Goal: Information Seeking & Learning: Learn about a topic

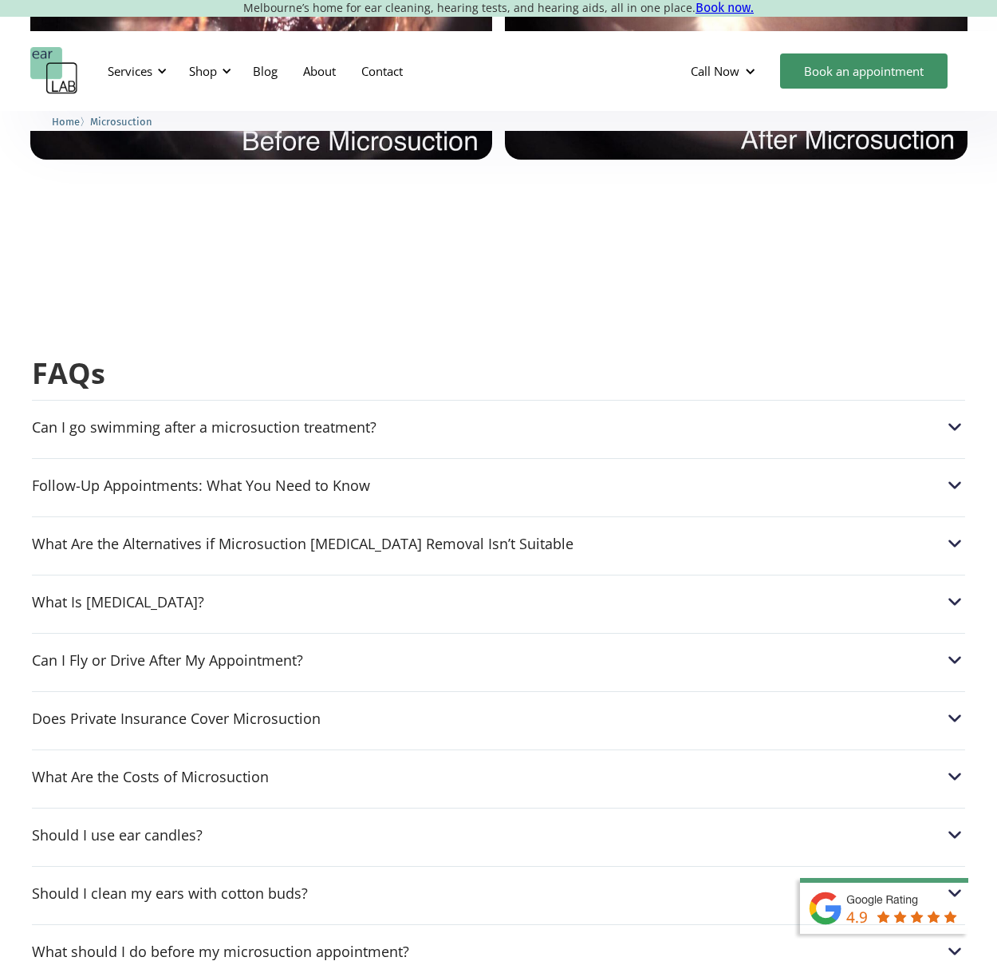
scroll to position [3941, 0]
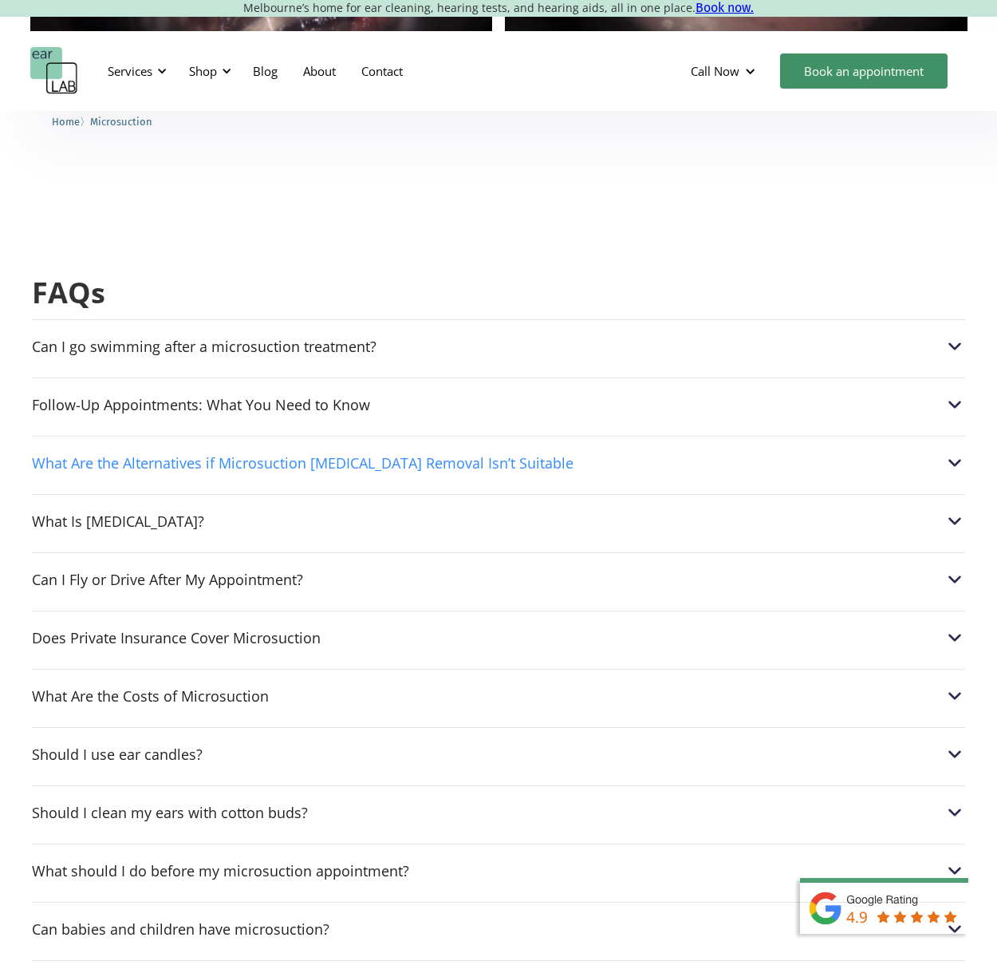
click at [317, 452] on div "What Are the Alternatives if Microsuction [MEDICAL_DATA] Removal Isn’t Suitable" at bounding box center [499, 462] width 934 height 21
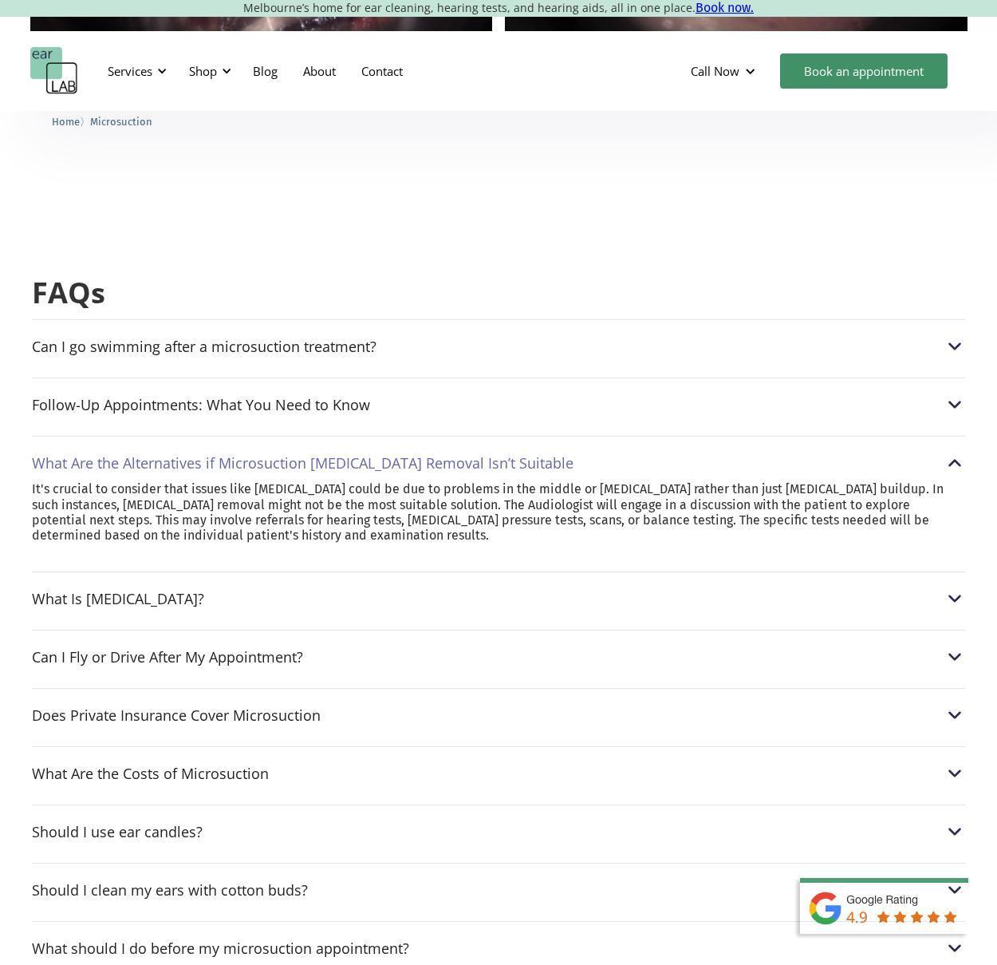
click at [312, 455] on div "What Are the Alternatives if Microsuction [MEDICAL_DATA] Removal Isn’t Suitable" at bounding box center [303, 463] width 542 height 16
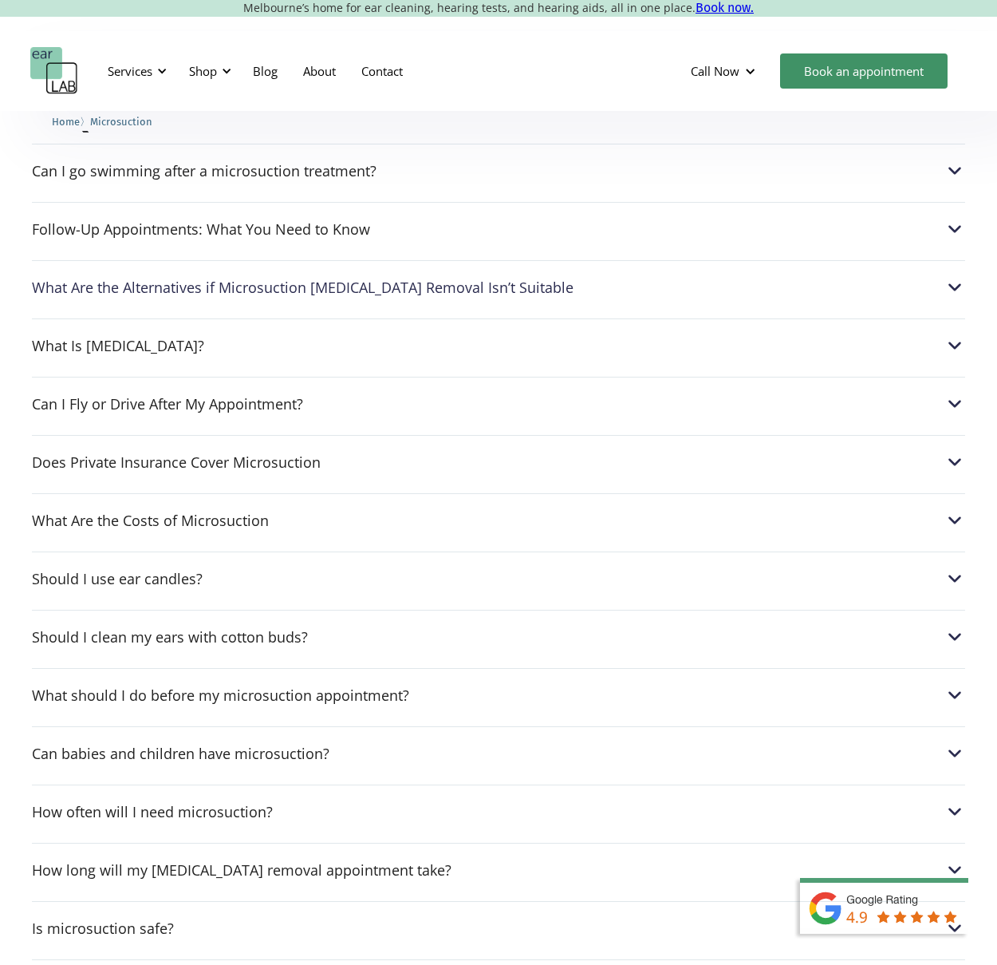
scroll to position [4130, 0]
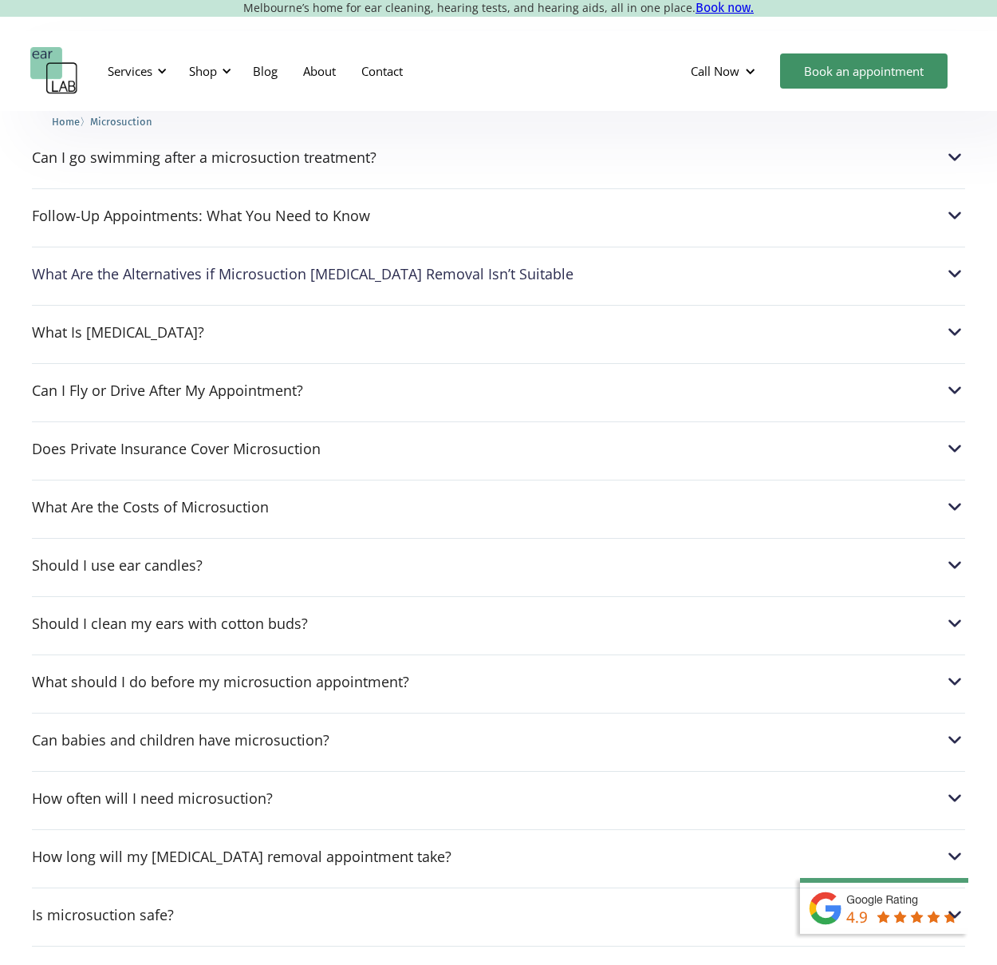
click at [273, 480] on div "What Are the Costs of Microsuction Adults: $120|Seniors (65+): $110| Students: …" at bounding box center [499, 502] width 934 height 45
click at [318, 380] on div "Can I Fly or Drive After My Appointment?" at bounding box center [499, 390] width 934 height 21
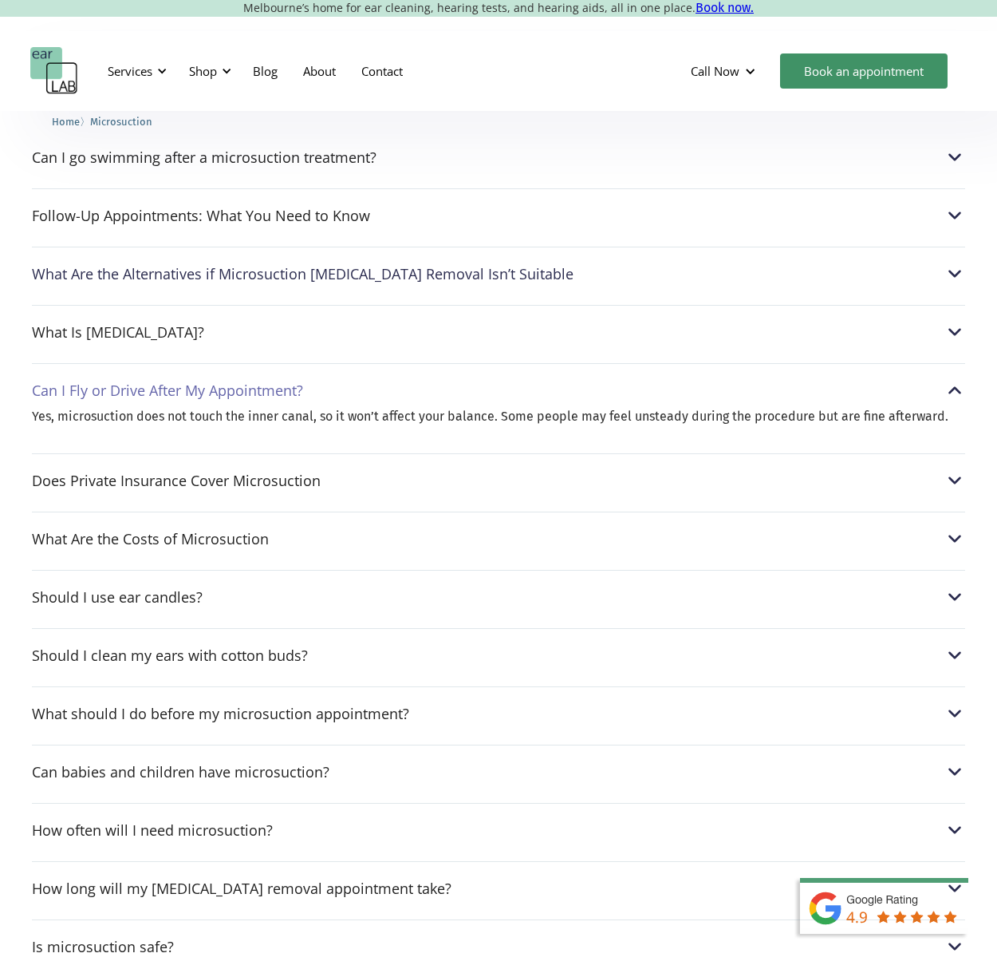
click at [317, 380] on div "Can I Fly or Drive After My Appointment?" at bounding box center [499, 390] width 934 height 21
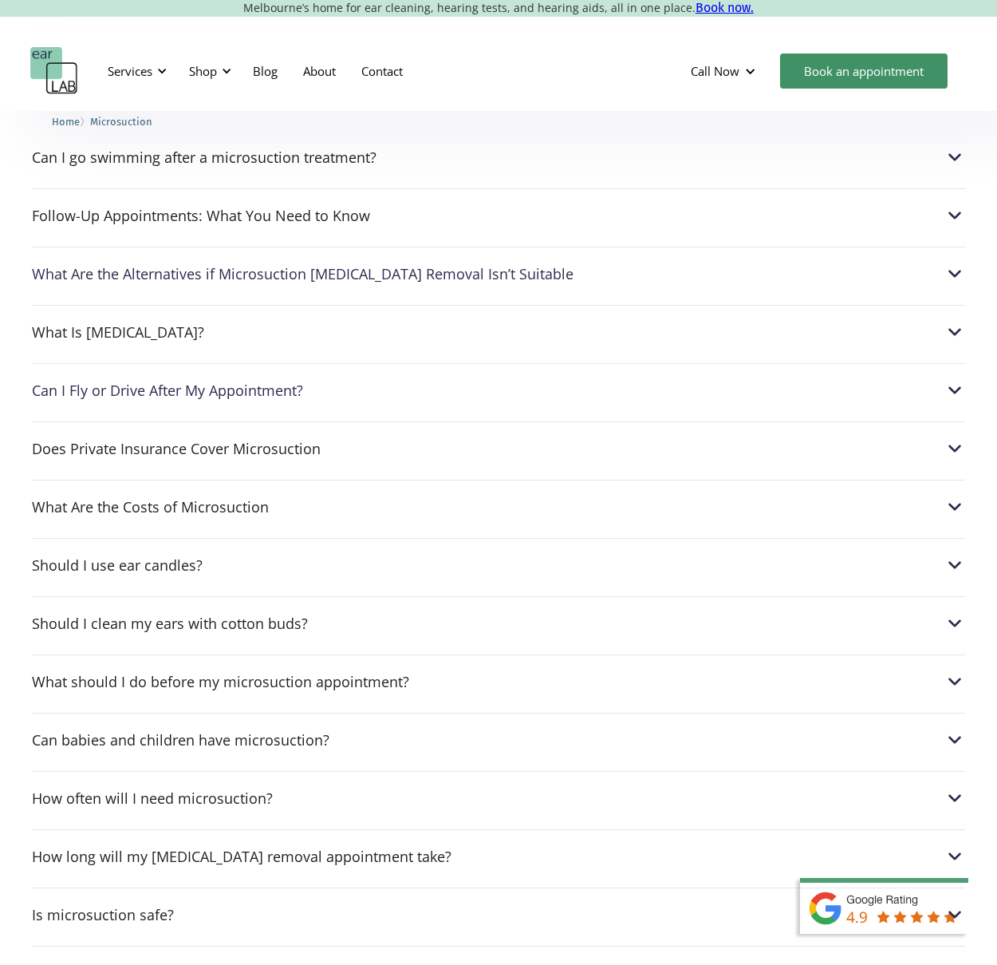
click at [282, 480] on div "What Are the Costs of Microsuction Adults: $120|Seniors (65+): $110| Students: …" at bounding box center [499, 502] width 934 height 45
click at [284, 496] on div "What Are the Costs of Microsuction" at bounding box center [499, 506] width 934 height 21
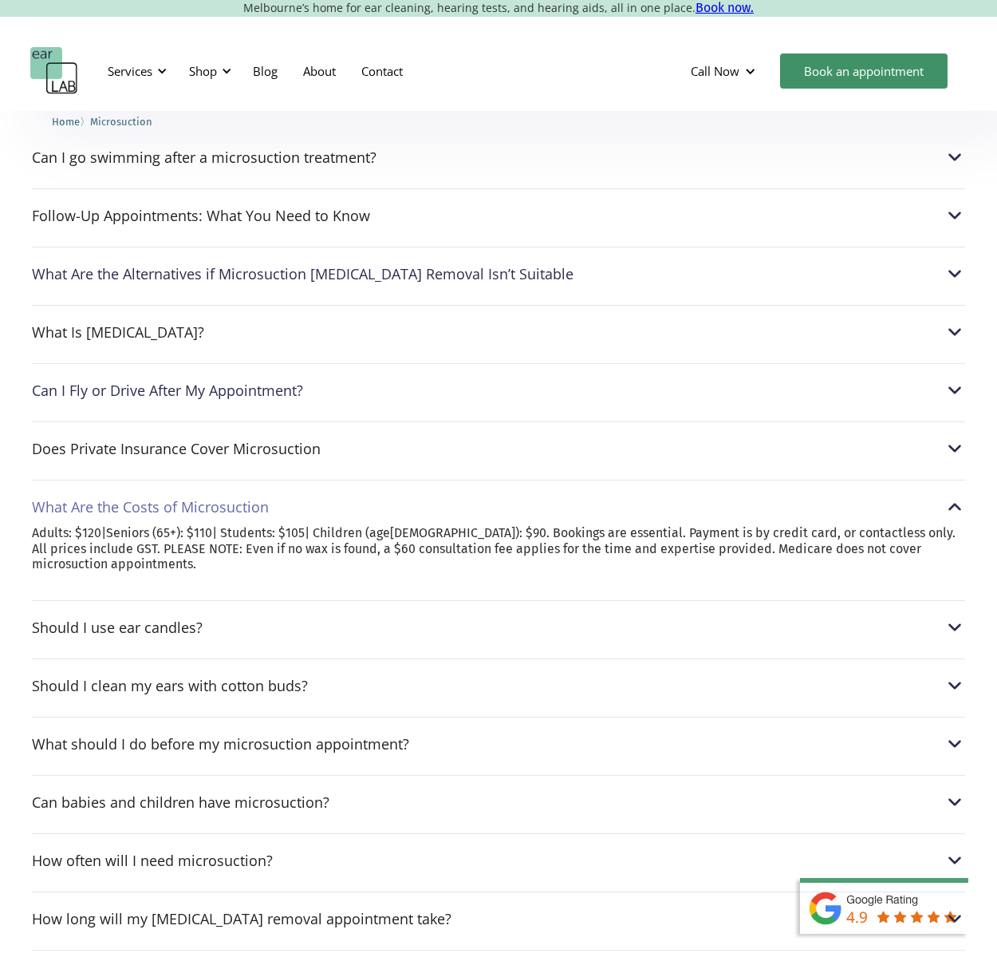
click at [283, 496] on div "What Are the Costs of Microsuction" at bounding box center [499, 506] width 934 height 21
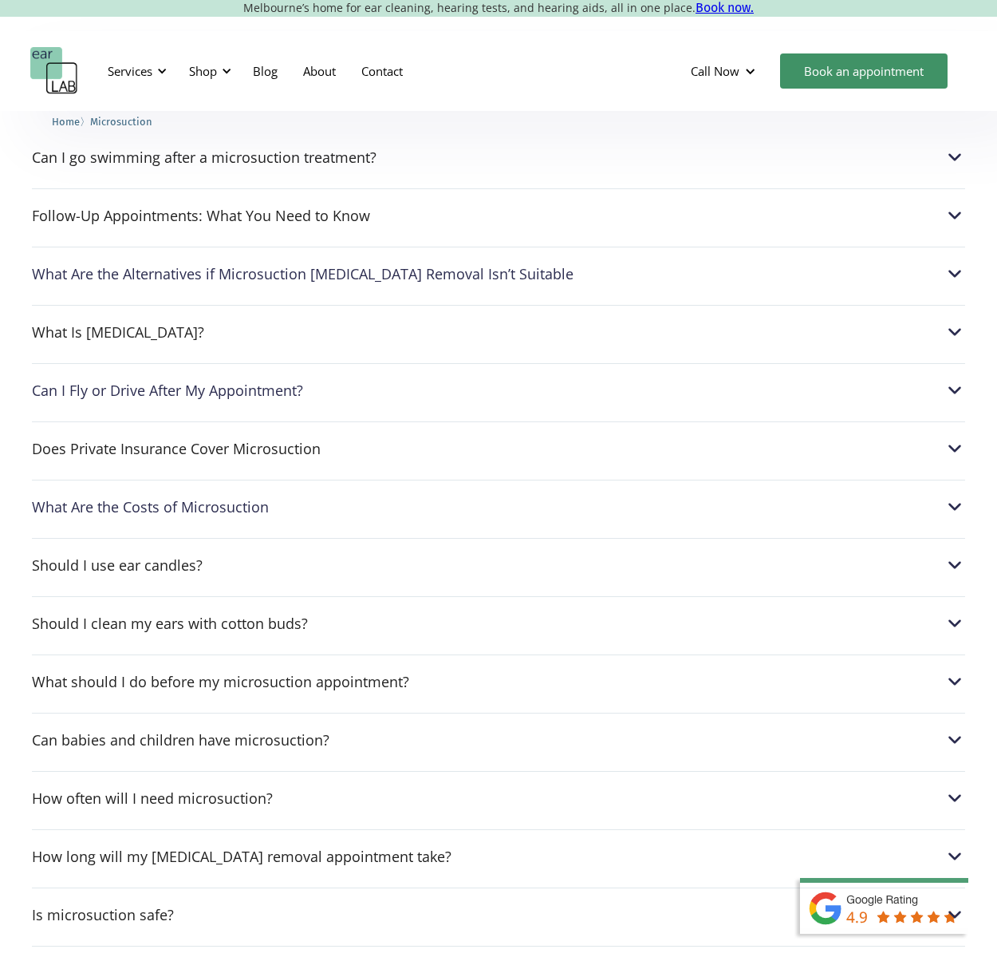
click at [175, 538] on div "Should I use ear candles? Ear candles are more dangerous than they look. They c…" at bounding box center [499, 560] width 934 height 45
click at [175, 557] on div "Should I use ear candles?" at bounding box center [117, 565] width 171 height 16
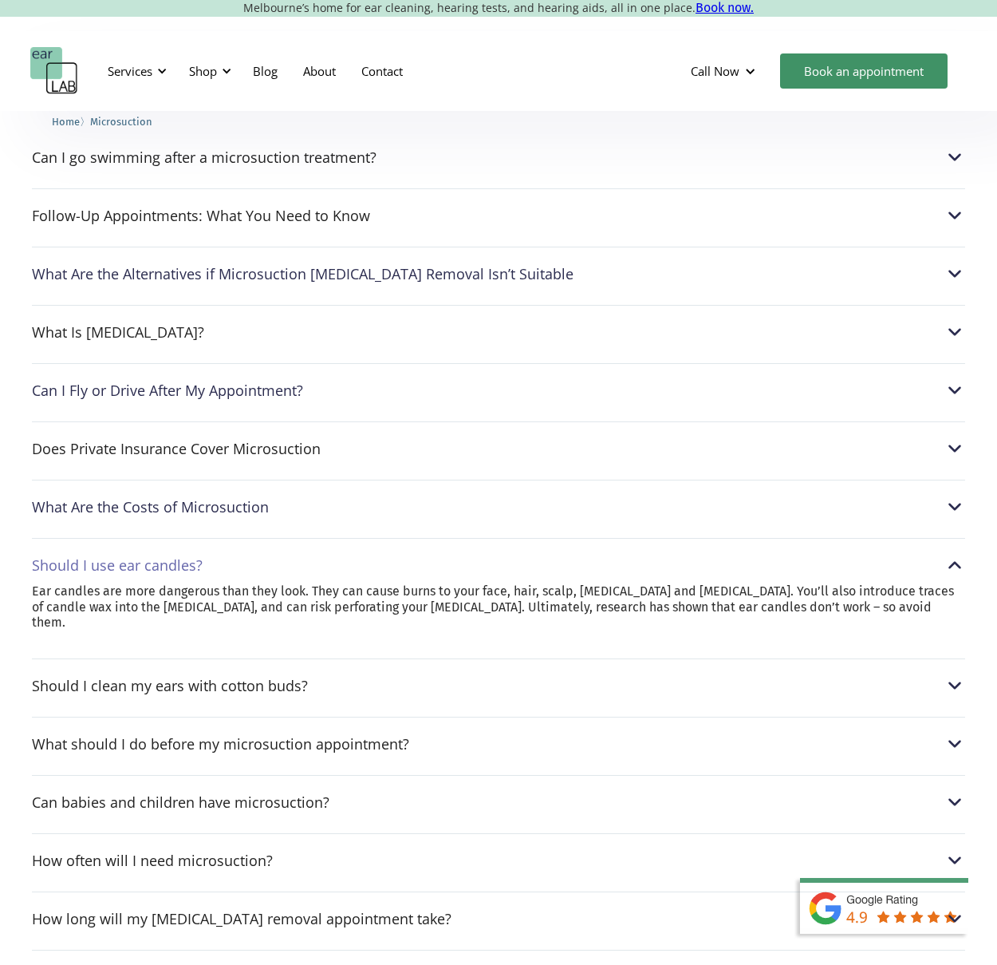
click at [176, 557] on div "Should I use ear candles?" at bounding box center [117, 565] width 171 height 16
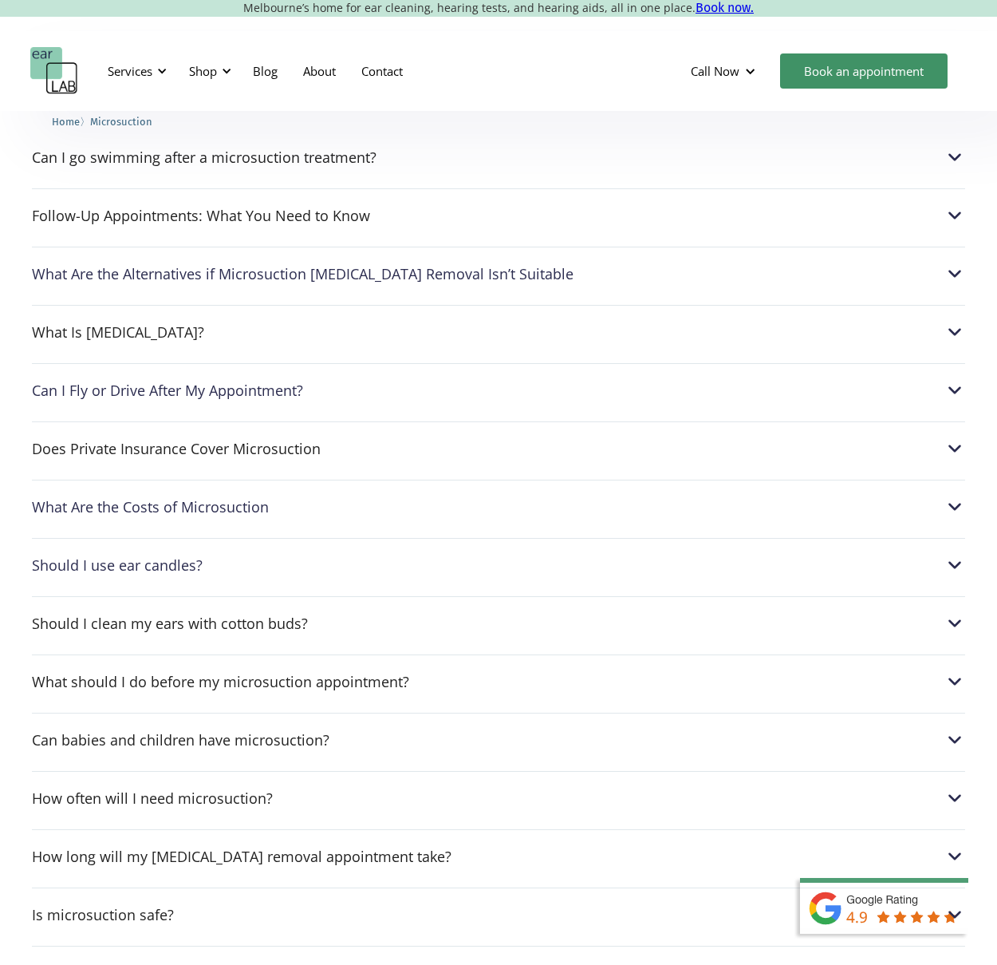
scroll to position [4138, 0]
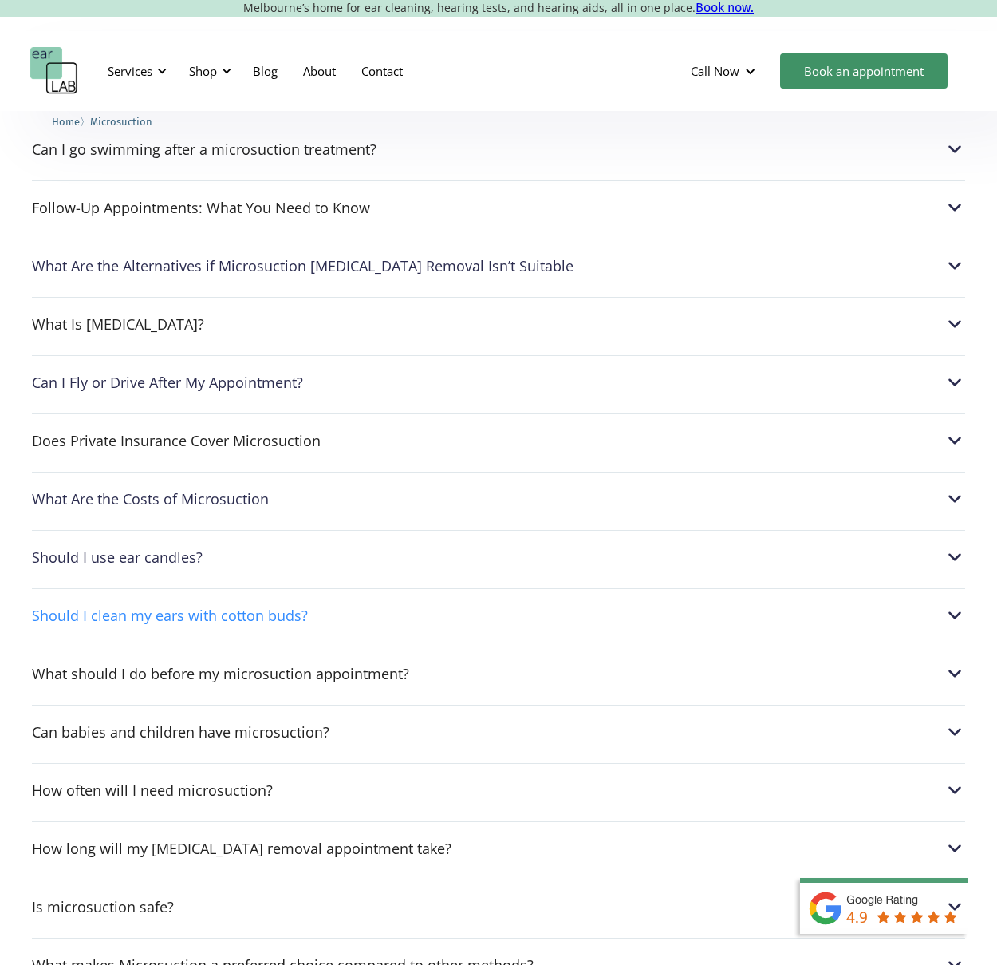
click at [257, 607] on div "Should I clean my ears with cotton buds?" at bounding box center [170, 615] width 276 height 16
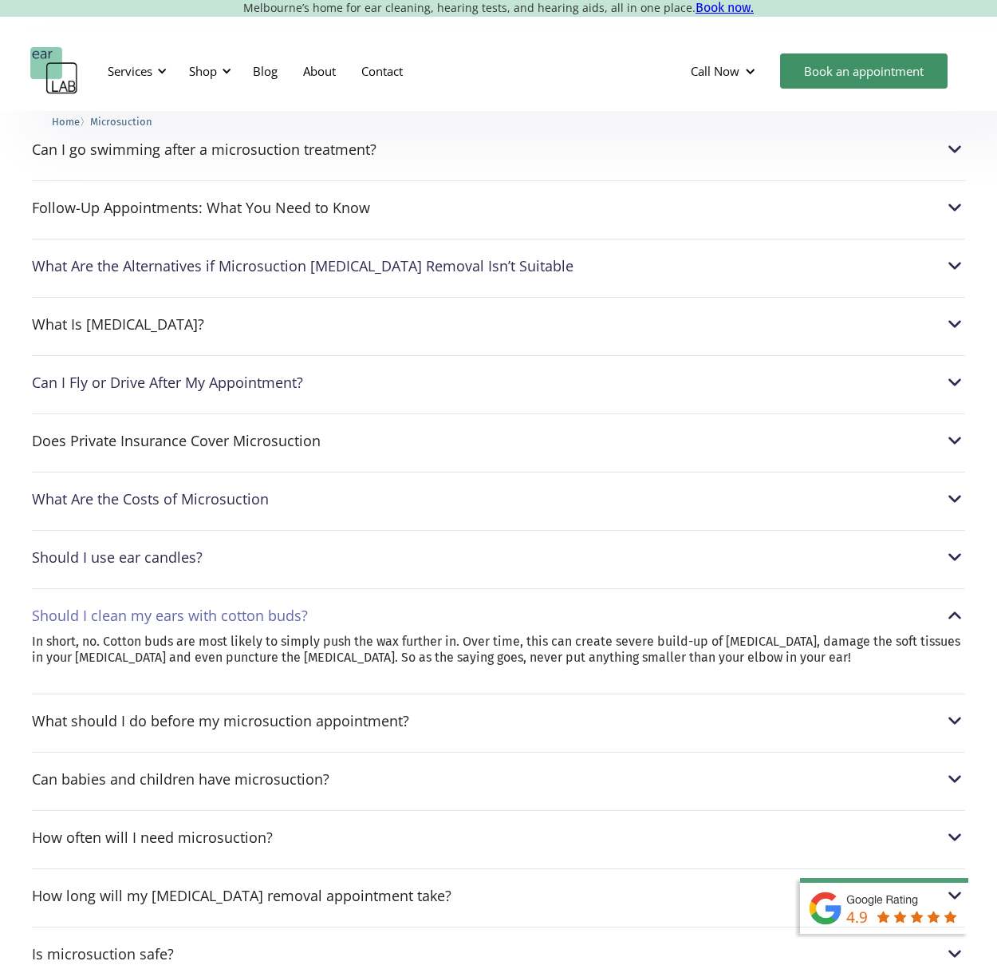
click at [263, 607] on div "Should I clean my ears with cotton buds?" at bounding box center [170, 615] width 276 height 16
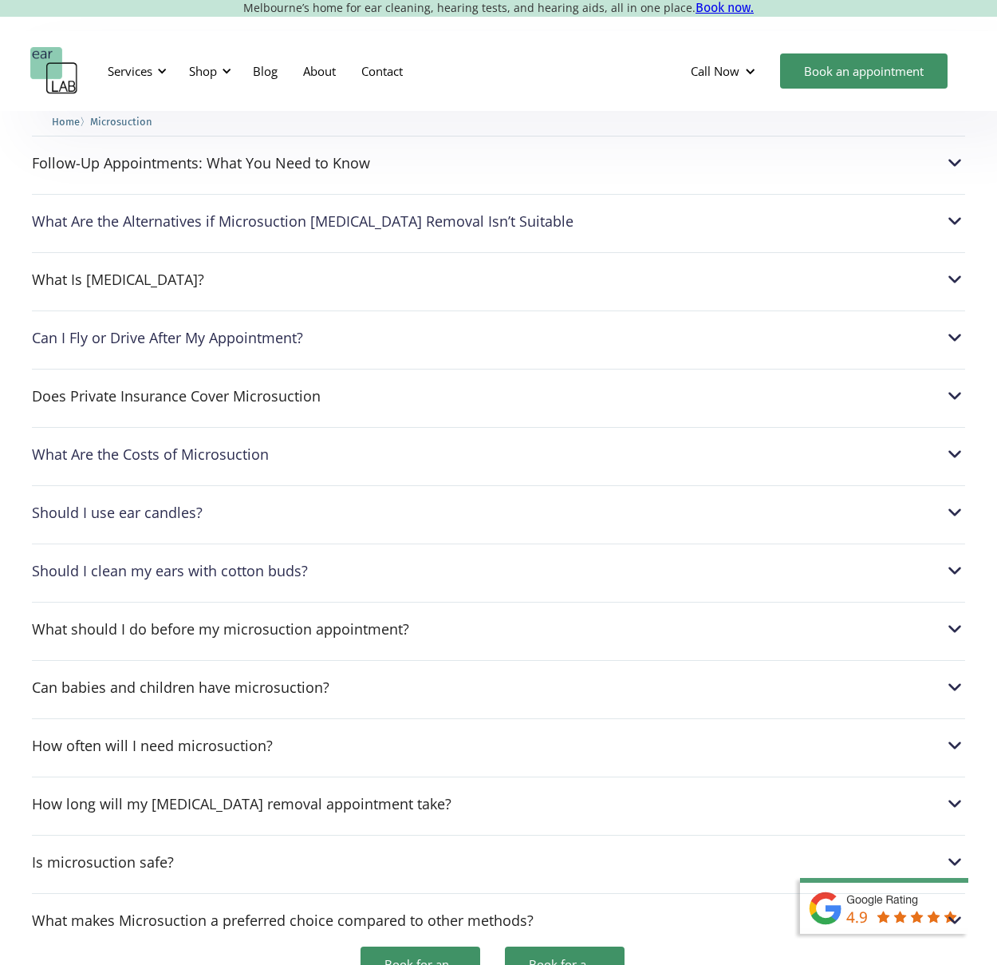
scroll to position [4203, 0]
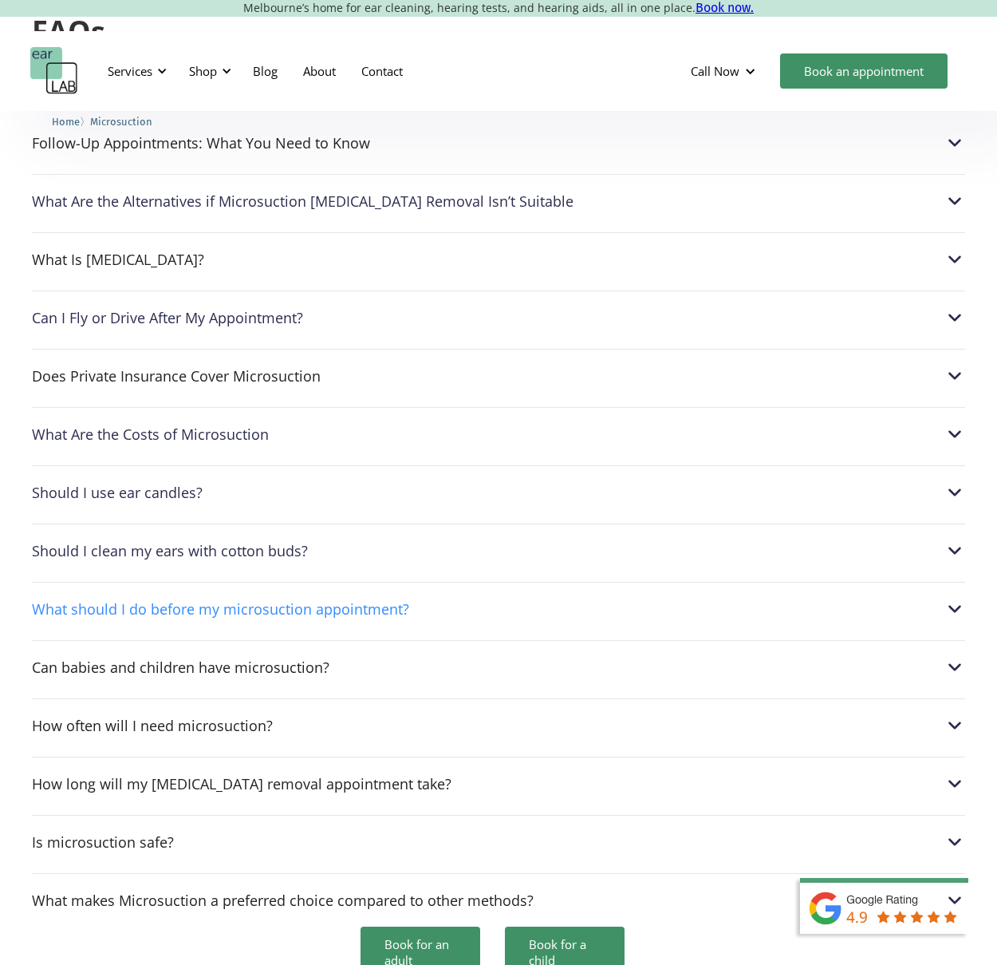
click at [276, 601] on div "What should I do before my microsuction appointment?" at bounding box center [220, 609] width 377 height 16
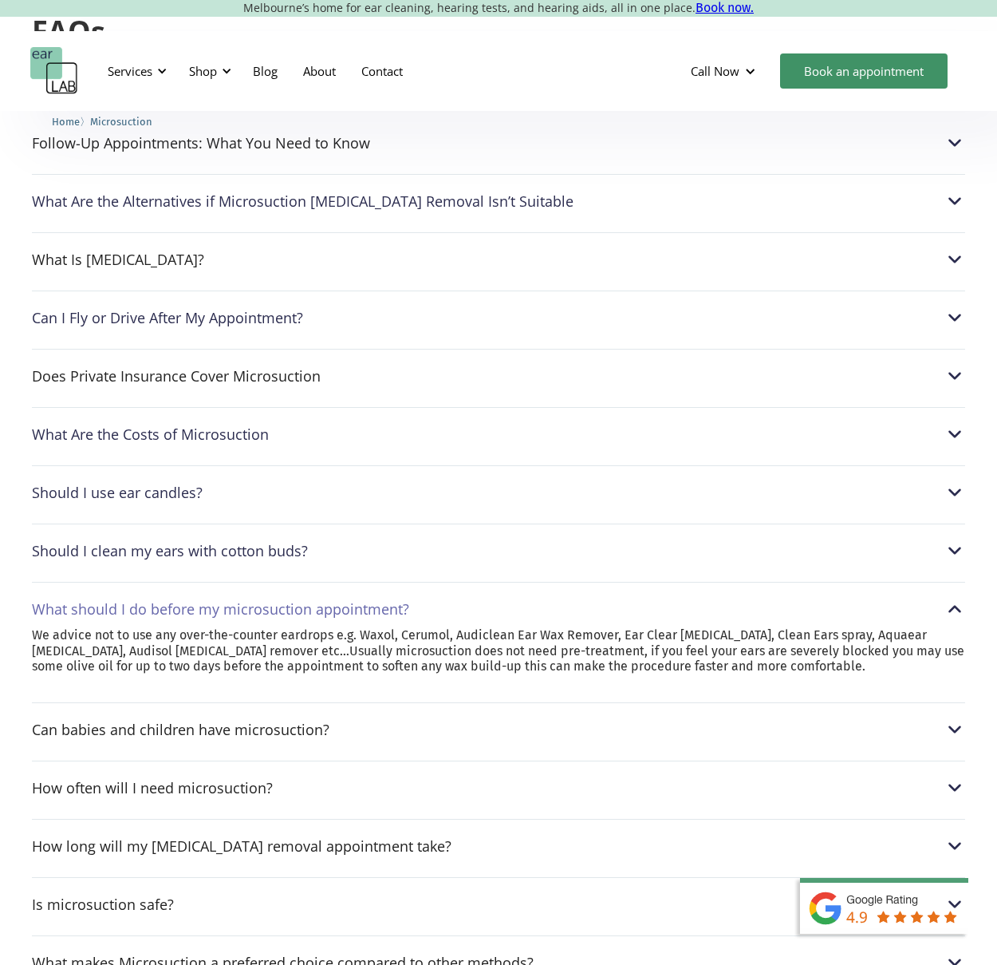
click at [276, 601] on div "What should I do before my microsuction appointment?" at bounding box center [220, 609] width 377 height 16
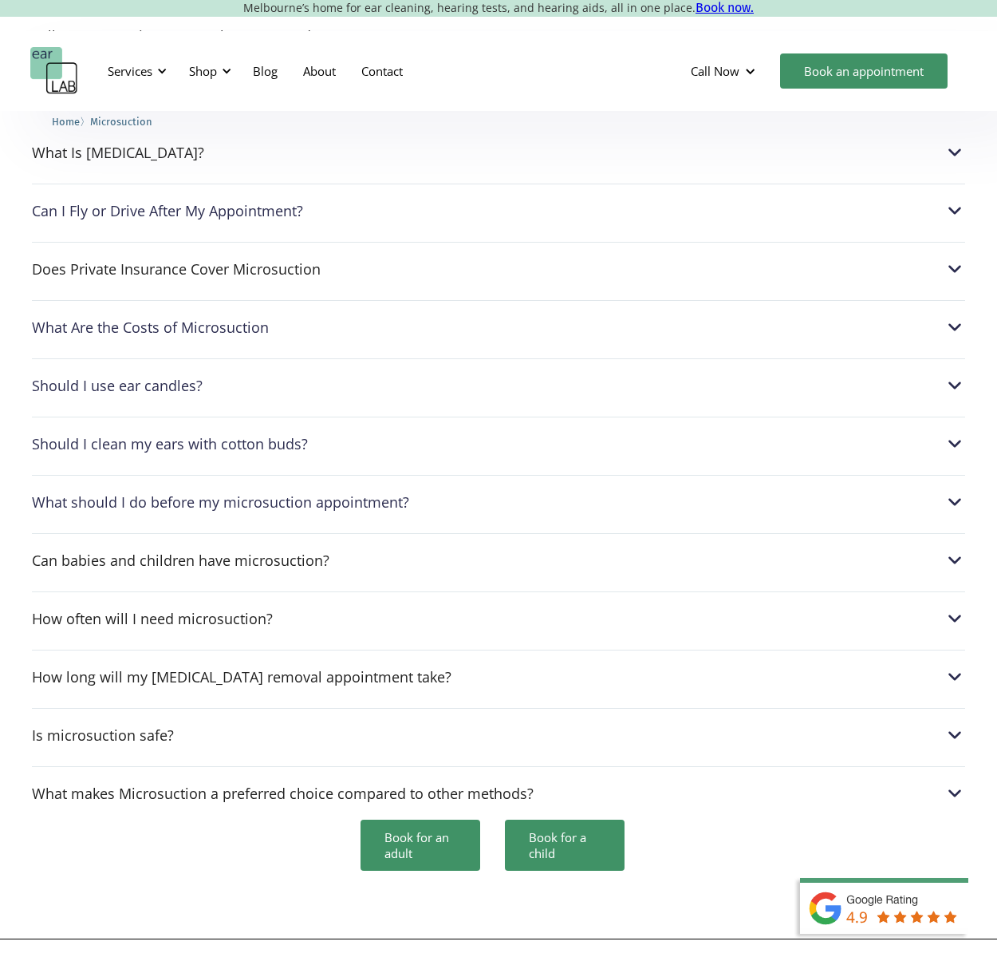
scroll to position [4332, 0]
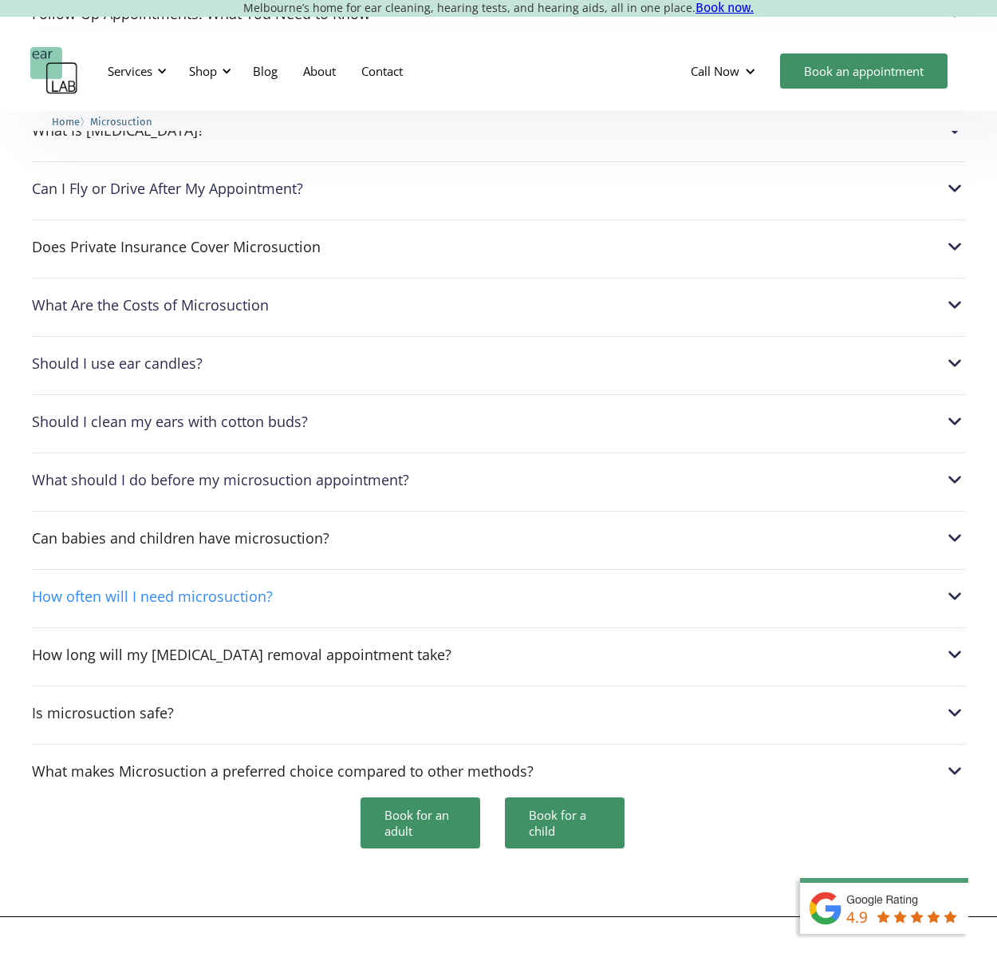
click at [253, 588] on div "How often will I need microsuction?" at bounding box center [152, 596] width 241 height 16
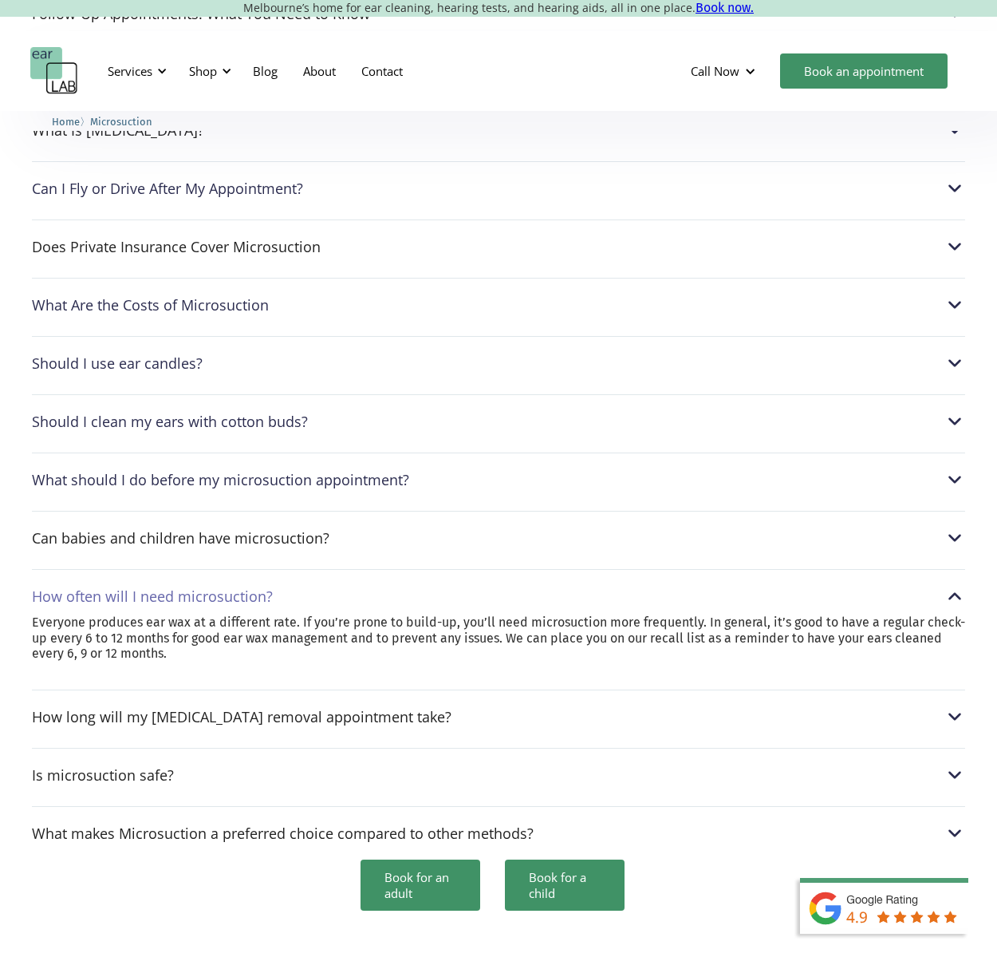
click at [255, 588] on div "How often will I need microsuction?" at bounding box center [152, 596] width 241 height 16
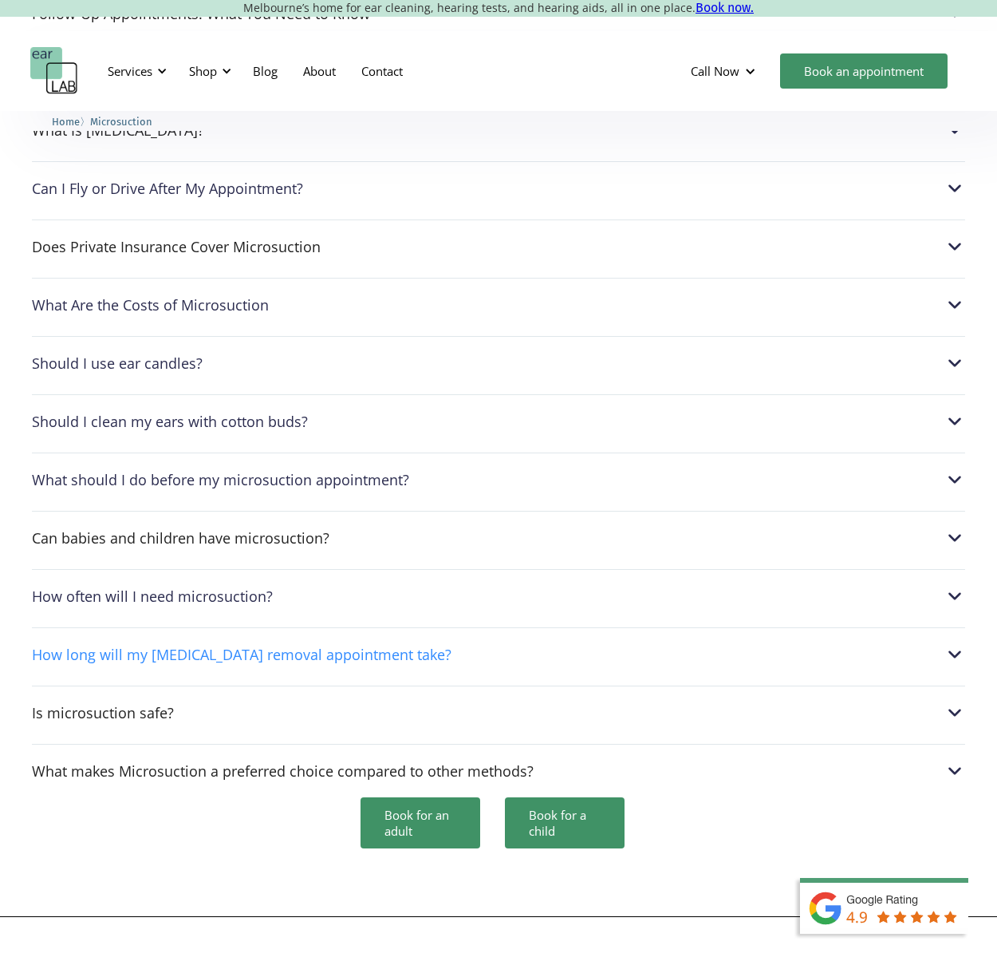
click at [331, 646] on div "How long will my [MEDICAL_DATA] removal appointment take?" at bounding box center [242, 654] width 420 height 16
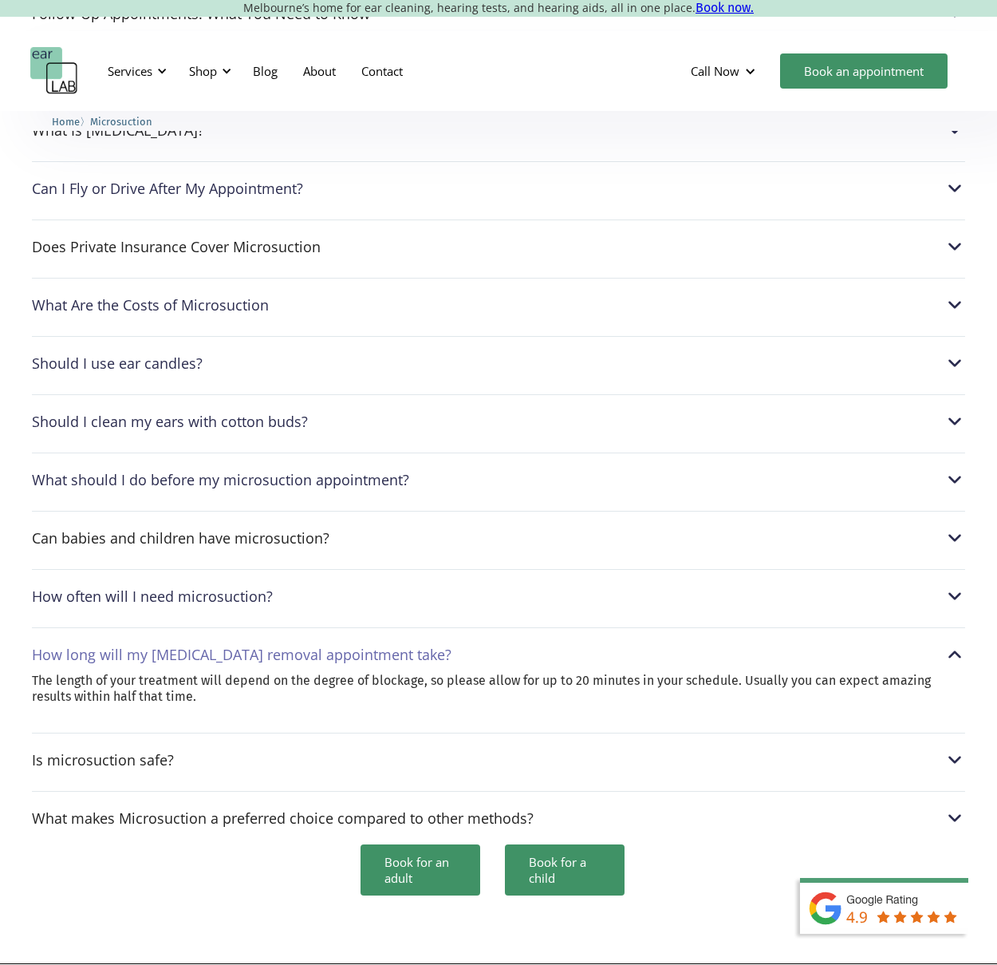
click at [331, 646] on div "How long will my [MEDICAL_DATA] removal appointment take?" at bounding box center [242, 654] width 420 height 16
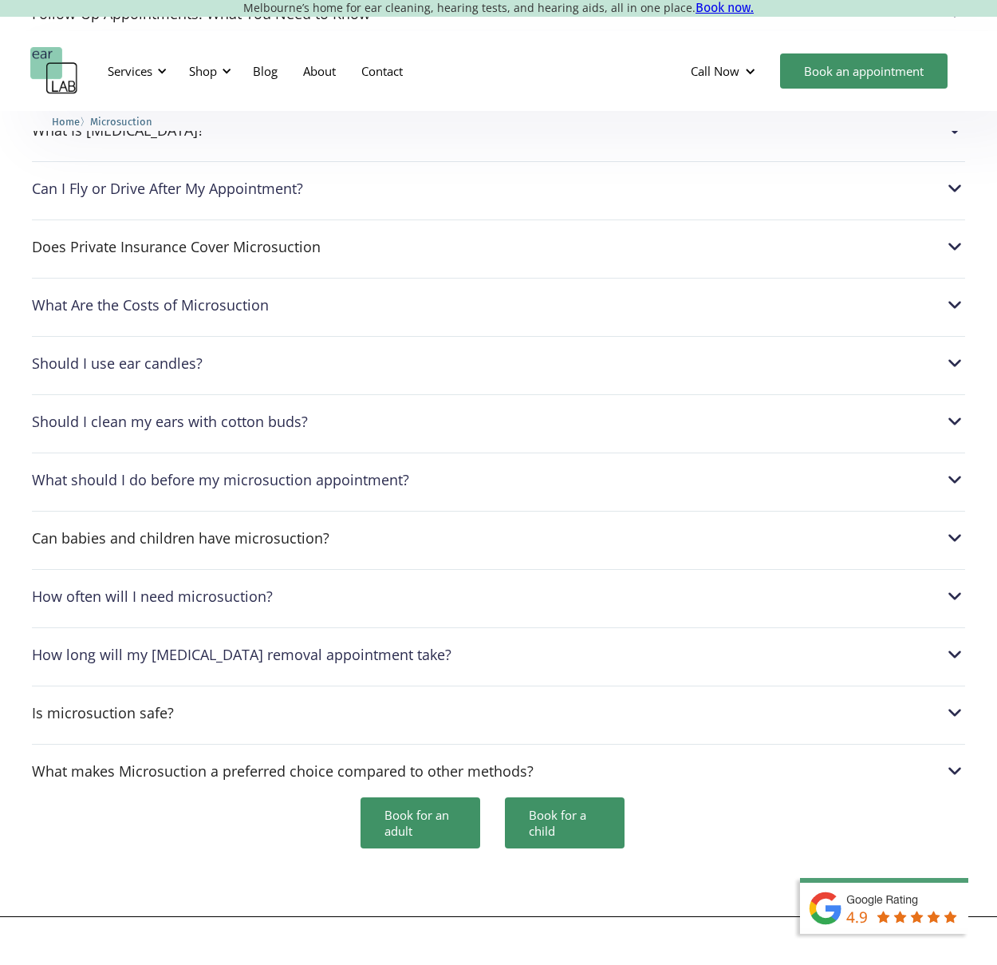
drag, startPoint x: 367, startPoint y: 630, endPoint x: 350, endPoint y: 620, distance: 20.0
click at [367, 702] on div "Is microsuction safe?" at bounding box center [499, 712] width 934 height 21
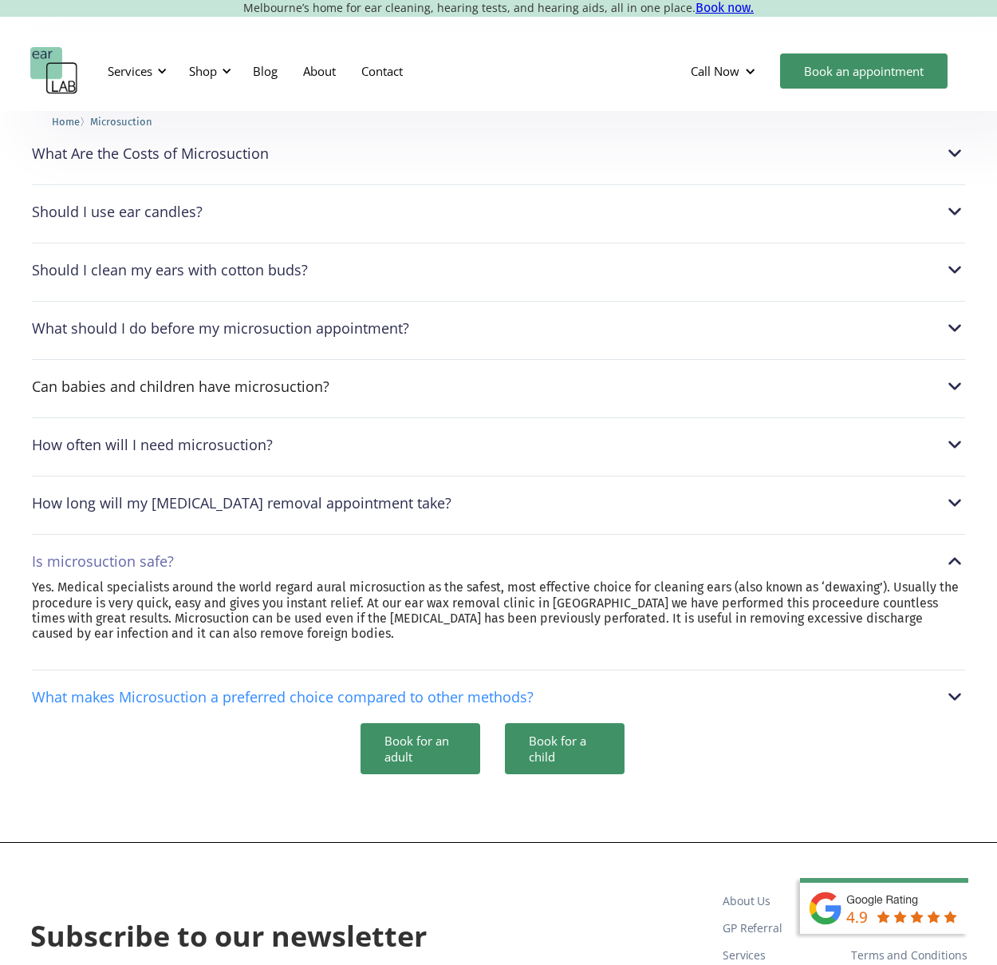
scroll to position [4499, 0]
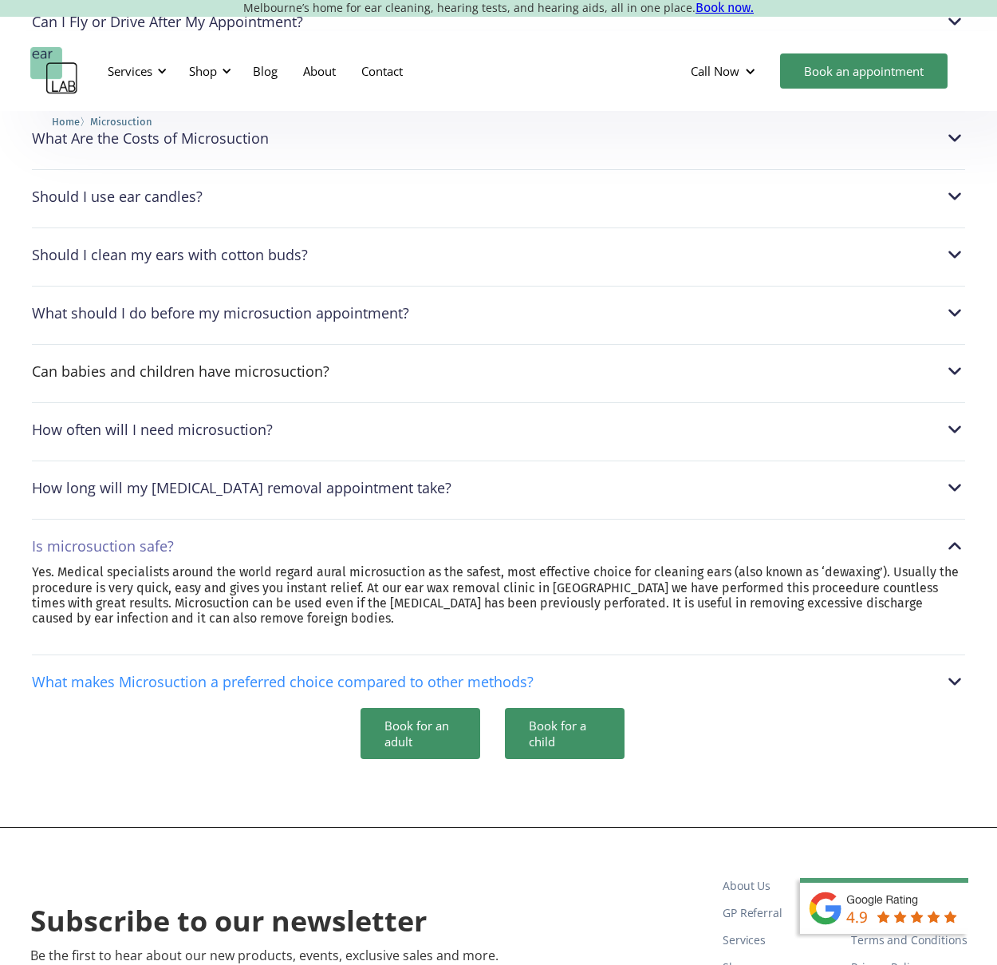
click at [273, 671] on div "What makes Microsuction a preferred choice compared to other methods?" at bounding box center [499, 681] width 934 height 21
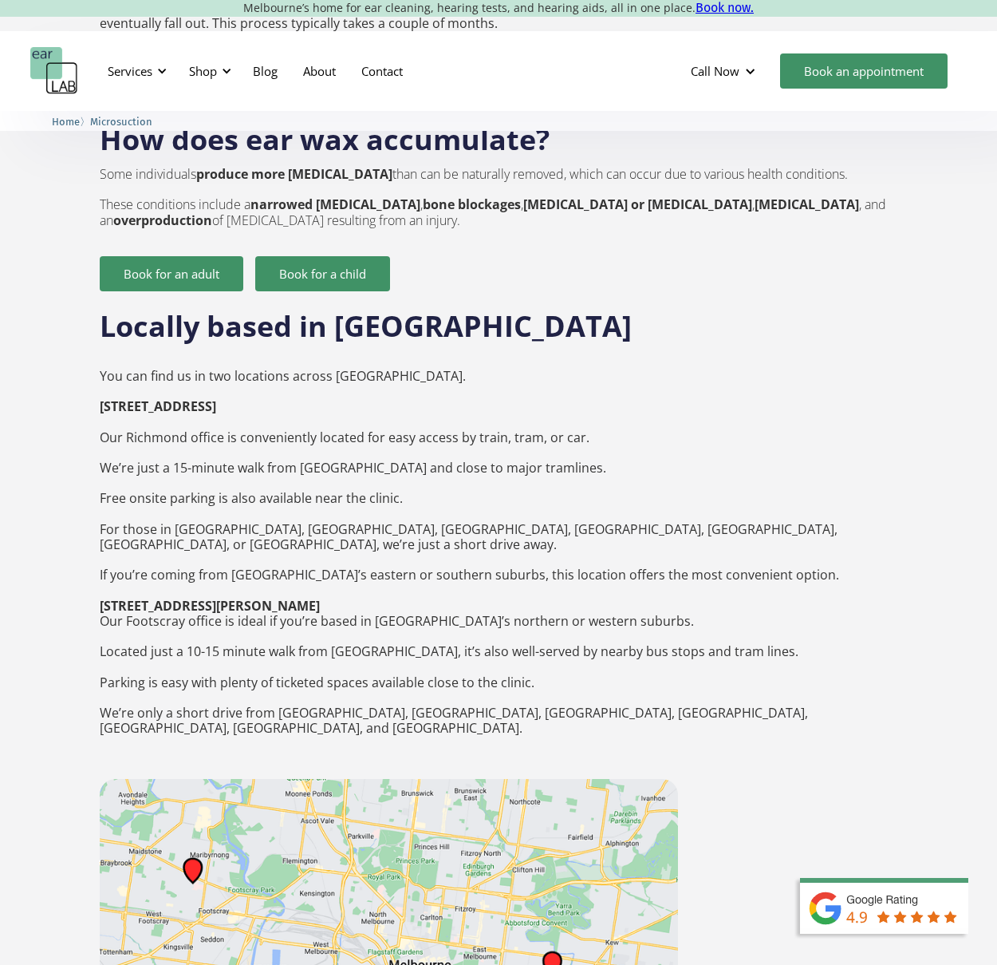
scroll to position [2250, 0]
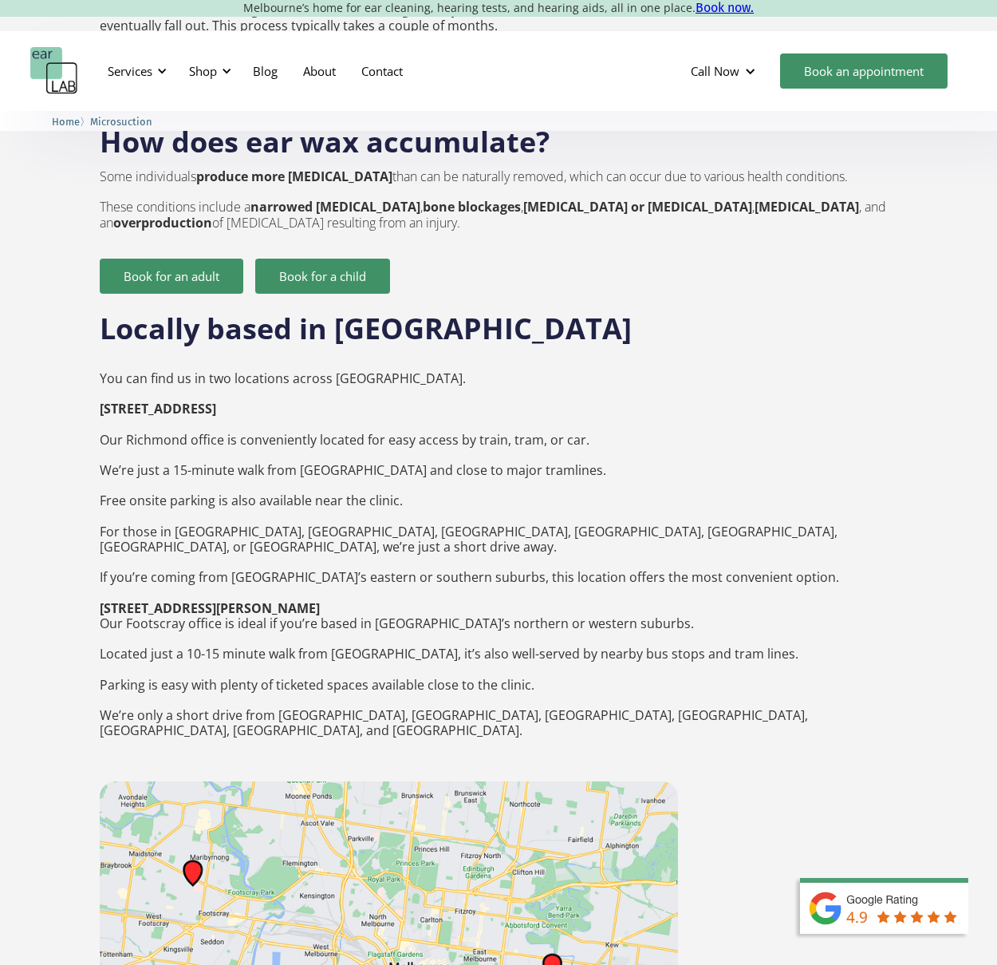
drag, startPoint x: 330, startPoint y: 357, endPoint x: 106, endPoint y: 362, distance: 224.3
